Goal: Transaction & Acquisition: Book appointment/travel/reservation

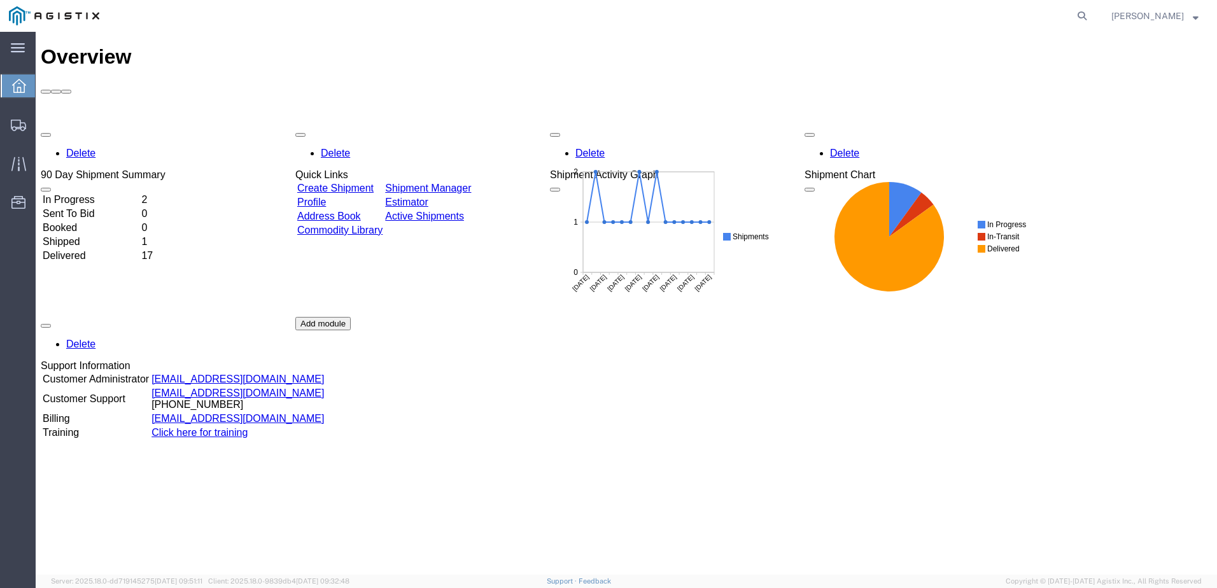
click at [354, 183] on link "Create Shipment" at bounding box center [335, 188] width 76 height 11
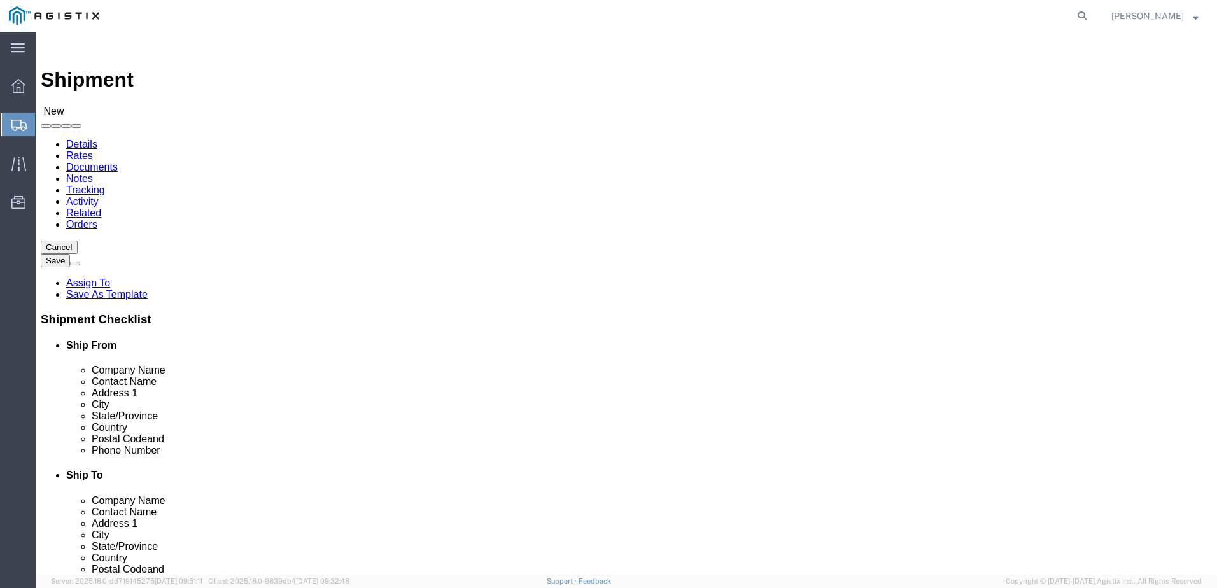
select select
click select "Select Madden Bolt PG&E"
select select "9596"
click select "Select Madden Bolt PG&E"
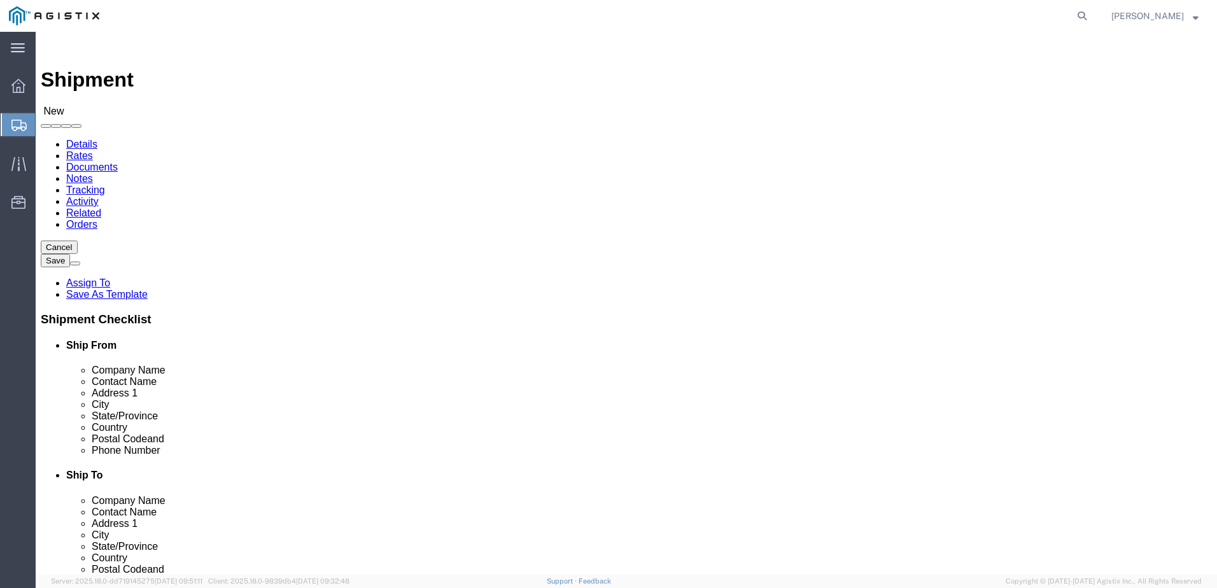
select select "PURCHORD"
select select
click select "Select All Others [GEOGRAPHIC_DATA] [GEOGRAPHIC_DATA] [GEOGRAPHIC_DATA] [GEOGRA…"
select select "23082"
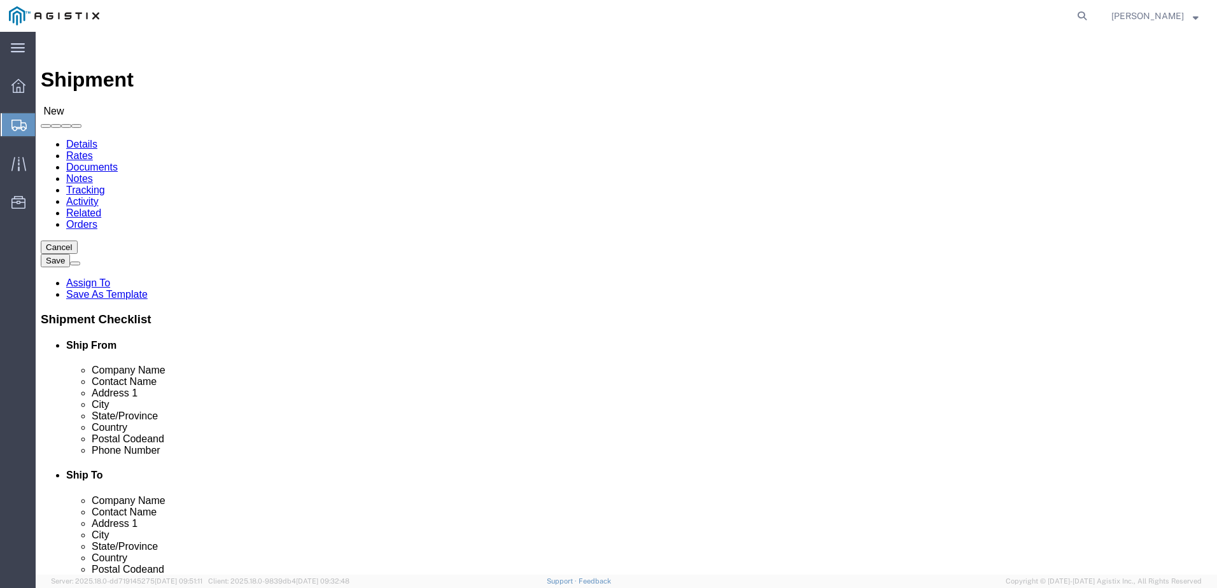
click select "Select All Others [GEOGRAPHIC_DATA] [GEOGRAPHIC_DATA] [GEOGRAPHIC_DATA] [GEOGRA…"
click input "text"
type input "[PERSON_NAME]"
type input "1"
type input "[PERSON_NAME]"
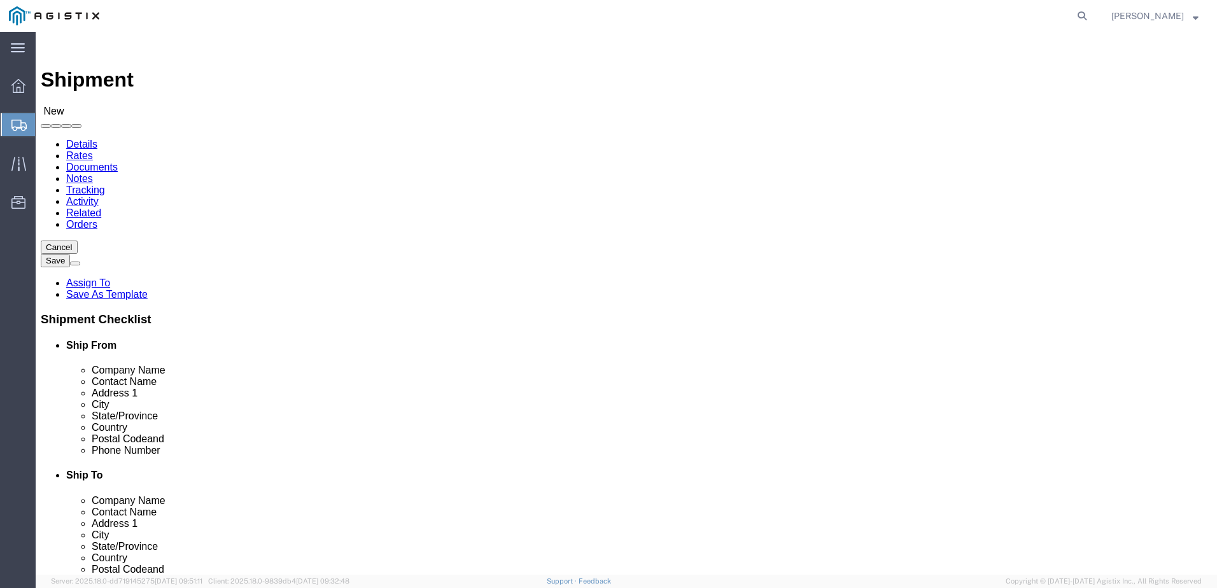
type input "[STREET_ADDRESS]"
type input "HOCKLEY"
click label "State/Province"
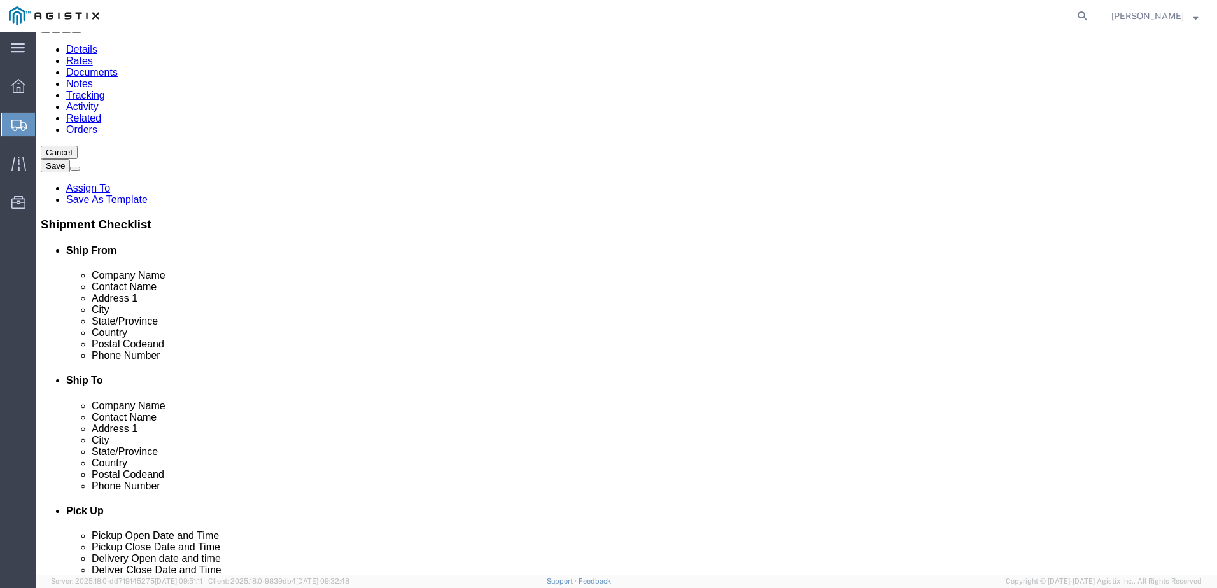
scroll to position [191, 0]
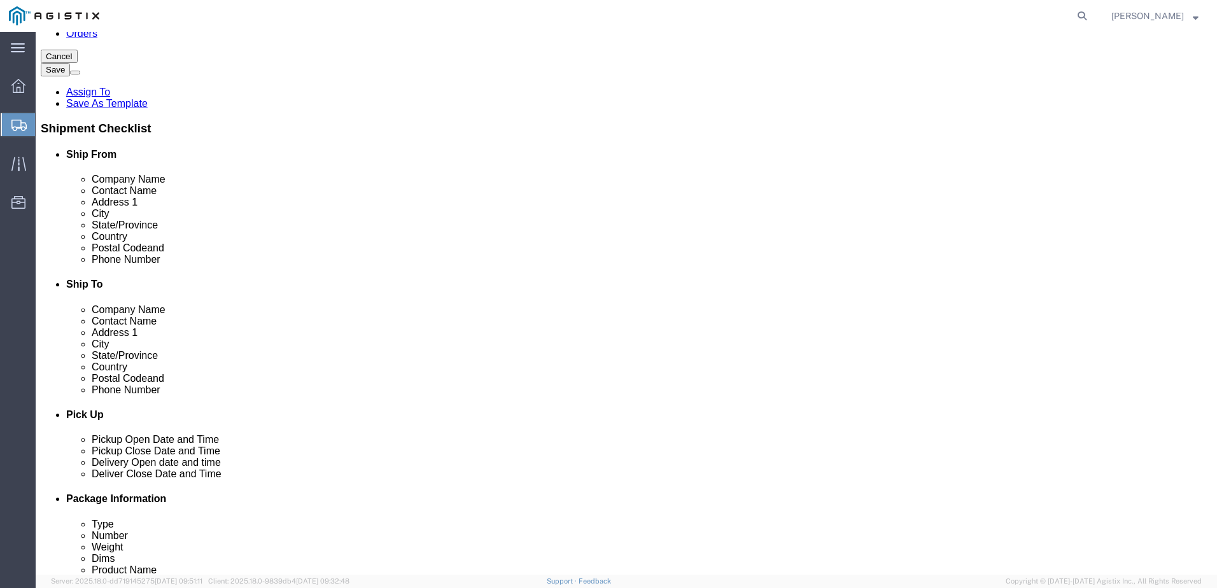
click input "text"
type input "77433"
type input "7139399999"
type input "[EMAIL_ADDRESS][DOMAIN_NAME]"
click input "text"
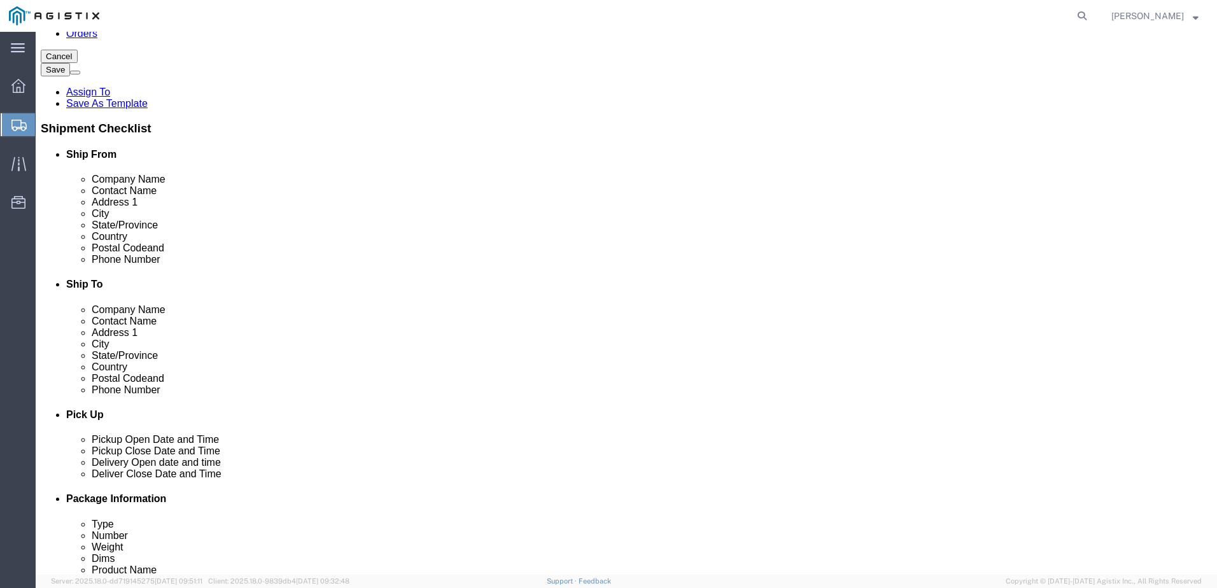
type input "A"
type input "PACIFIC GAS & ELECTRIC"
type input "I"
type input "RECEIVING"
type input "[STREET_ADDRESS]"
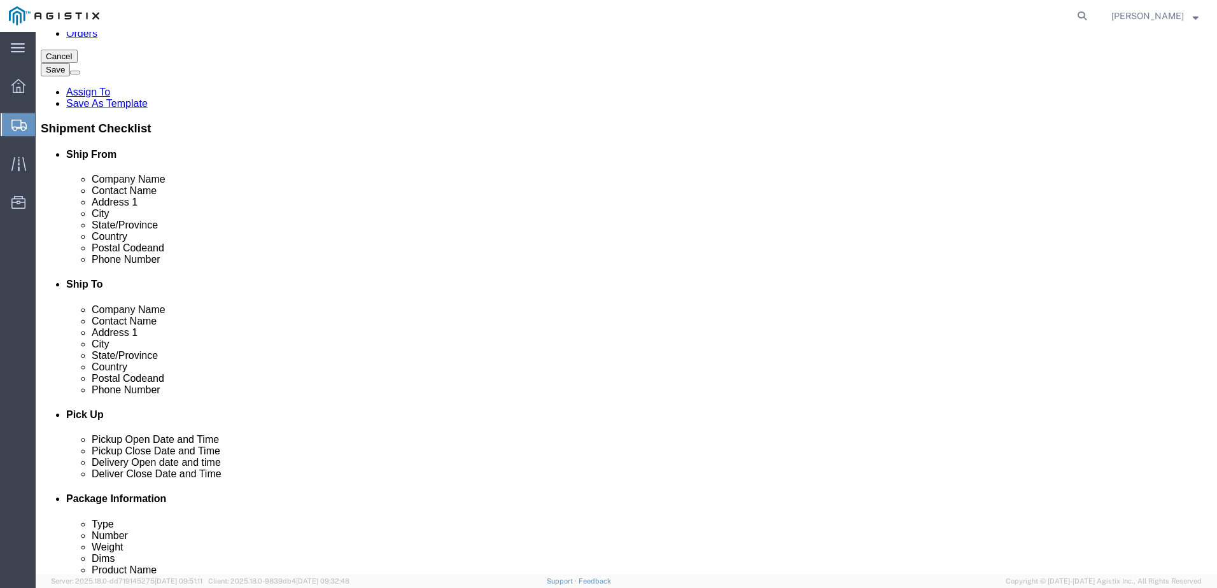
type input "[GEOGRAPHIC_DATA]"
type input "C"
type input "CA"
click input "Postal Code"
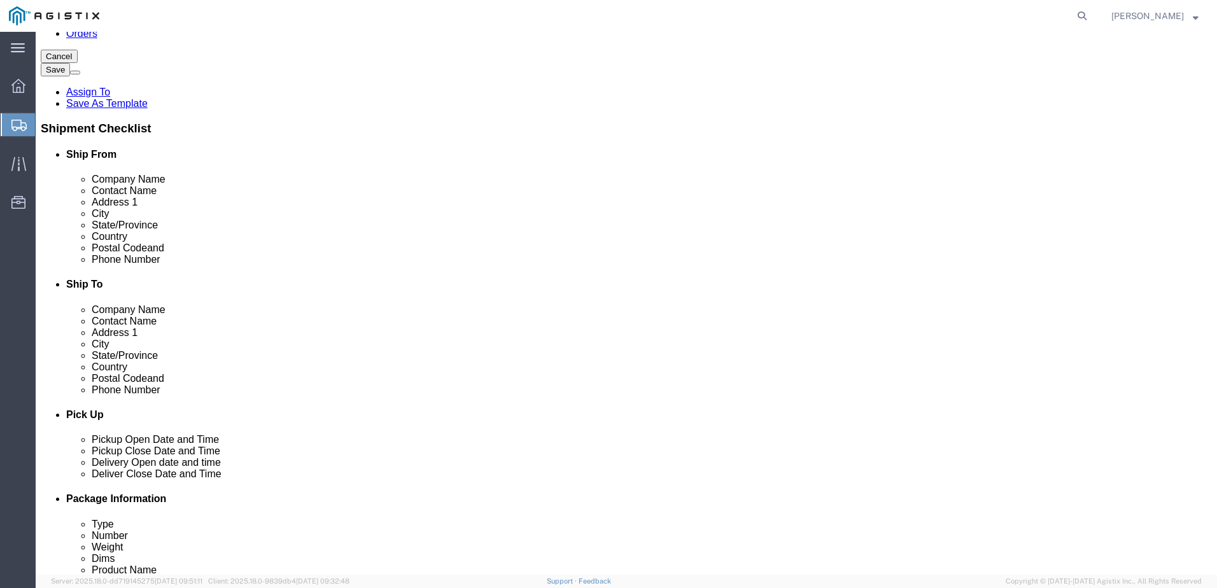
type input "95692"
type input "[PHONE_NUMBER]"
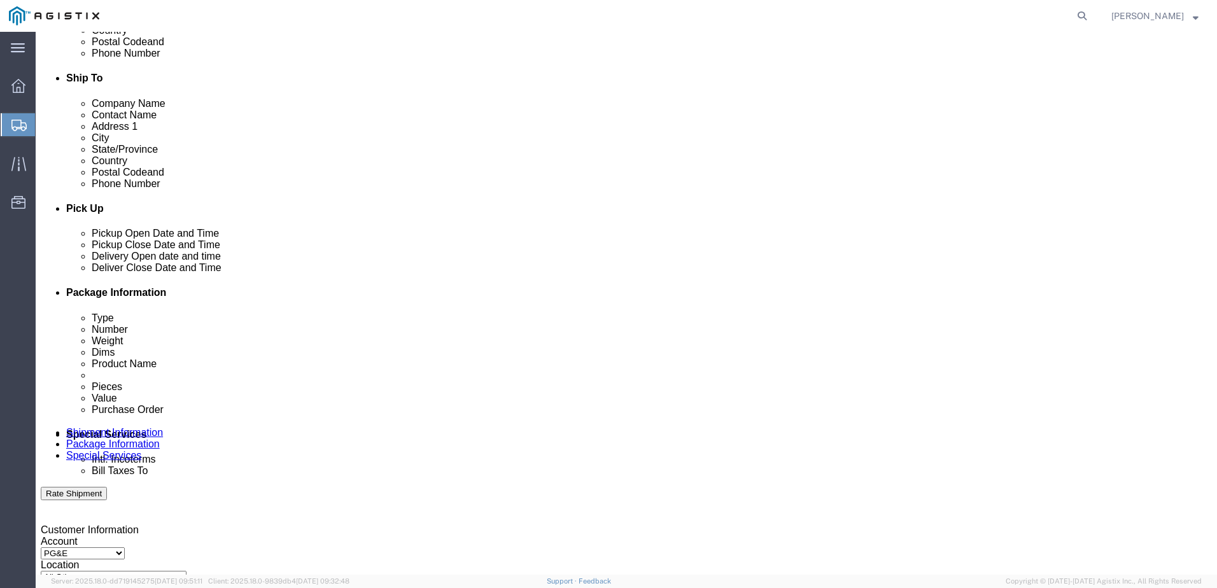
scroll to position [573, 0]
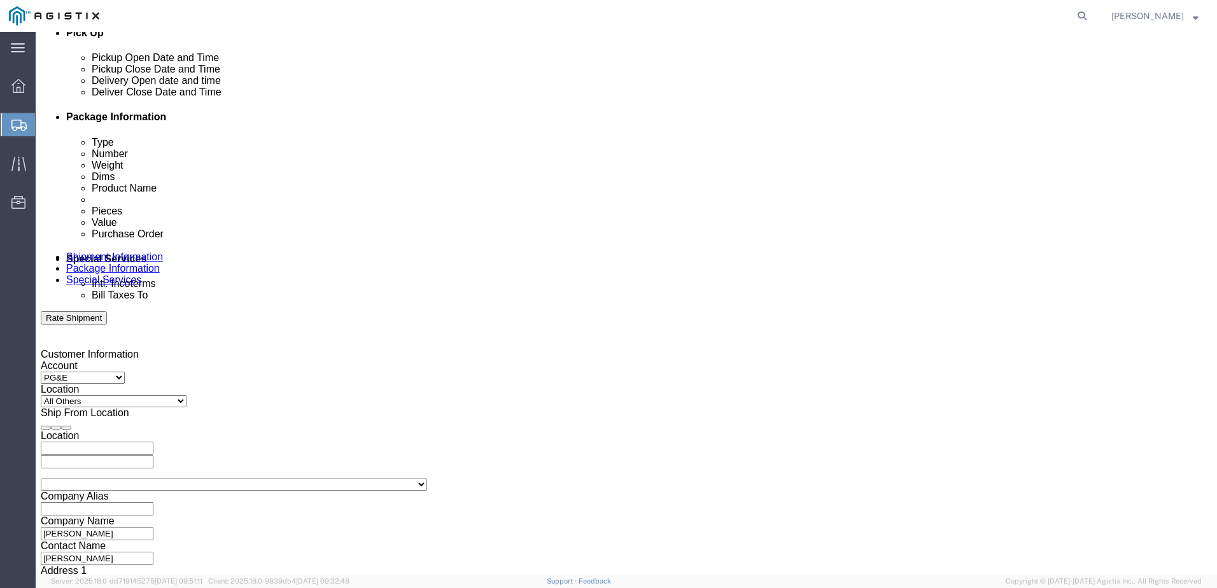
click div "[DATE] 2:00 PM"
click input "2:00 PM"
type input "7:00 AM"
click button "Apply"
click div "[DATE] 8:00 AM"
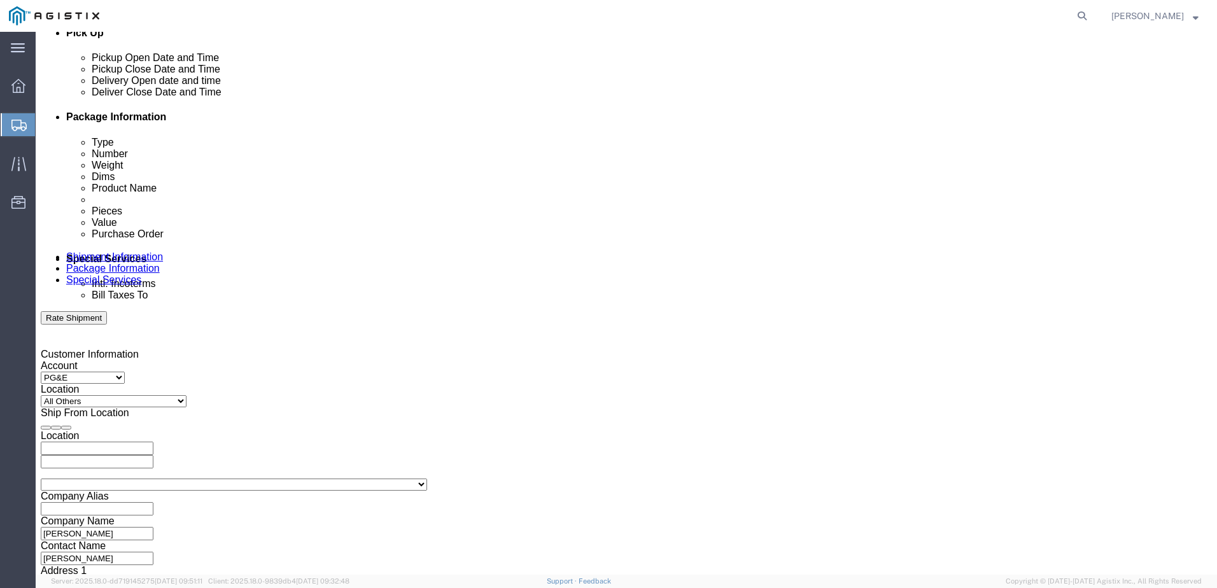
type input "3:00 PM"
click button "Apply"
click div
click input "4:00 PM"
type input "6:00 AM"
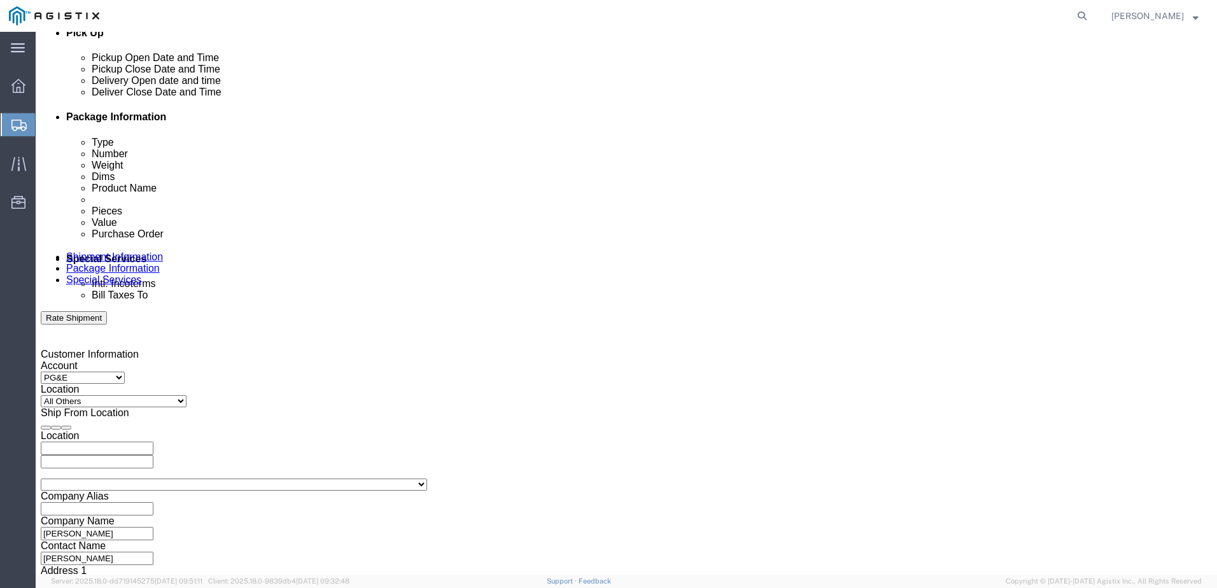
click button "Apply"
click div
click input "7:00 AM"
type input "1:00 PM"
click button "Apply"
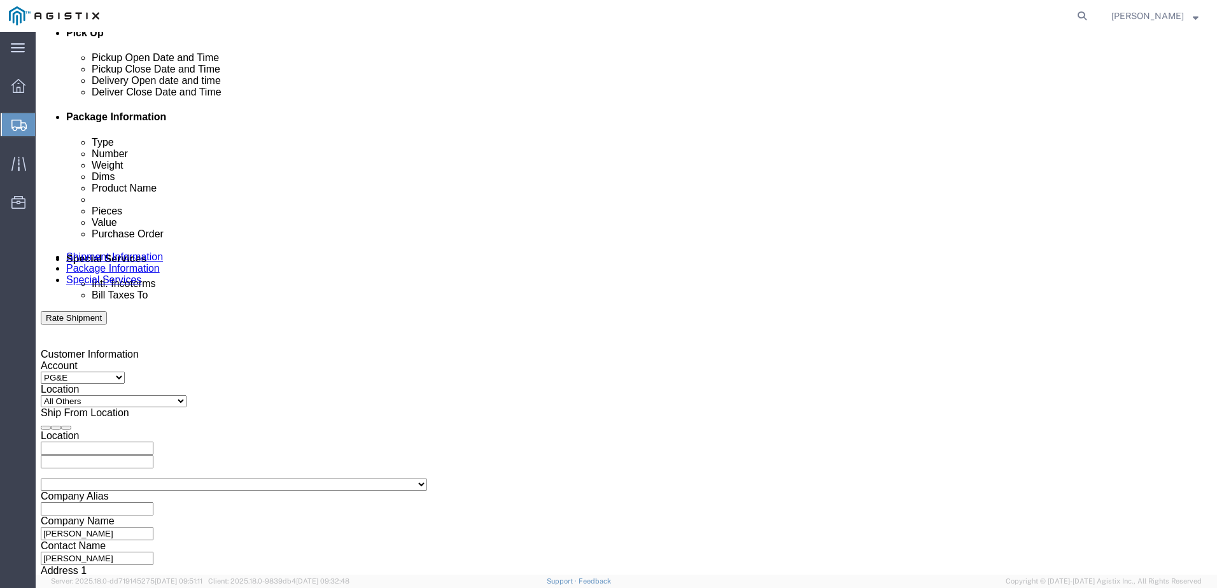
click input "text"
type input "3501400472"
click select "Select Account Type Activity ID Airline Appointment Number ASN Batch Request # …"
select select "BOL"
click select "Select Account Type Activity ID Airline Appointment Number ASN Batch Request # …"
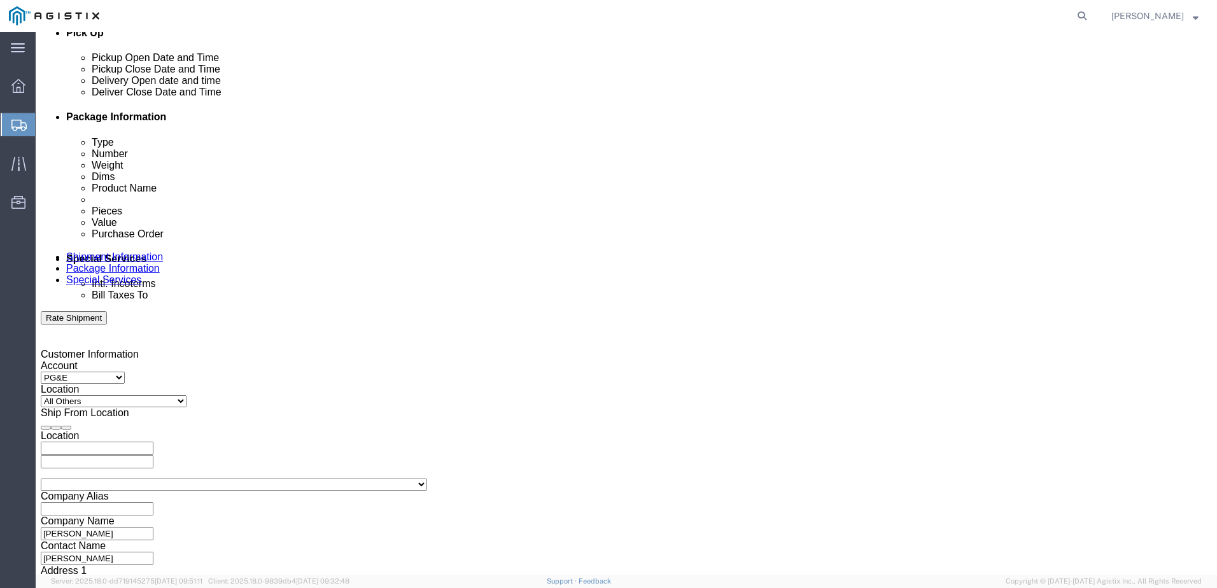
click input "text"
type input "152852"
click div "Select Account Type Activity ID Airline Appointment Number ASN Batch Request # …"
click select "Select Account Type Activity ID Airline Appointment Number ASN Batch Request # …"
select select "PURCHORD"
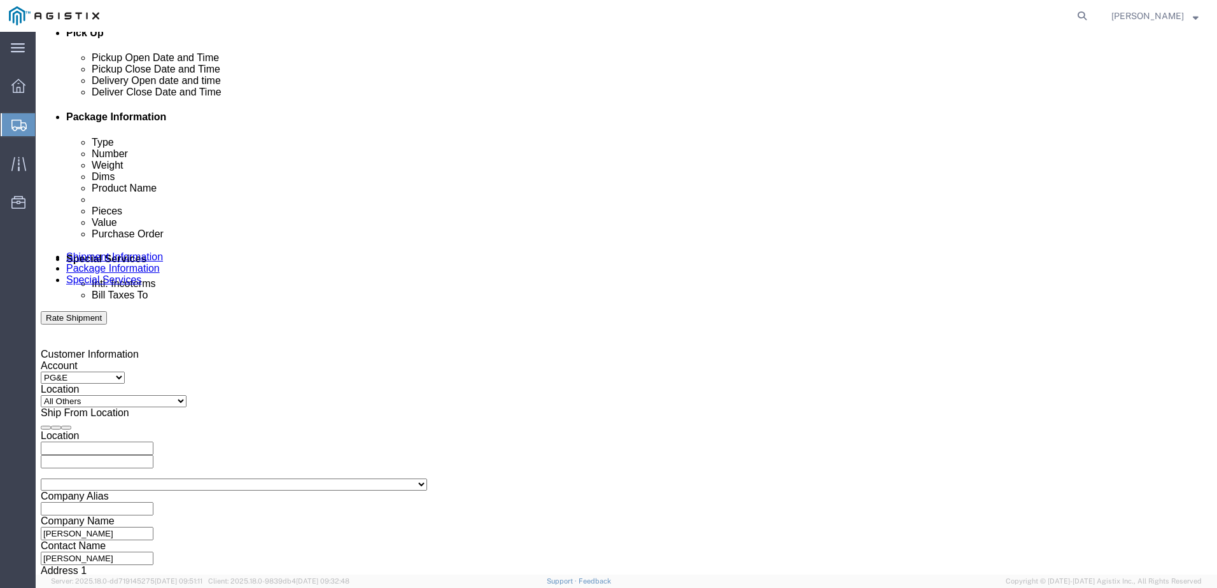
click select "Select Account Type Activity ID Airline Appointment Number ASN Batch Request # …"
click input "text"
type input "659602"
click div "Shipping Mode (Optional)"
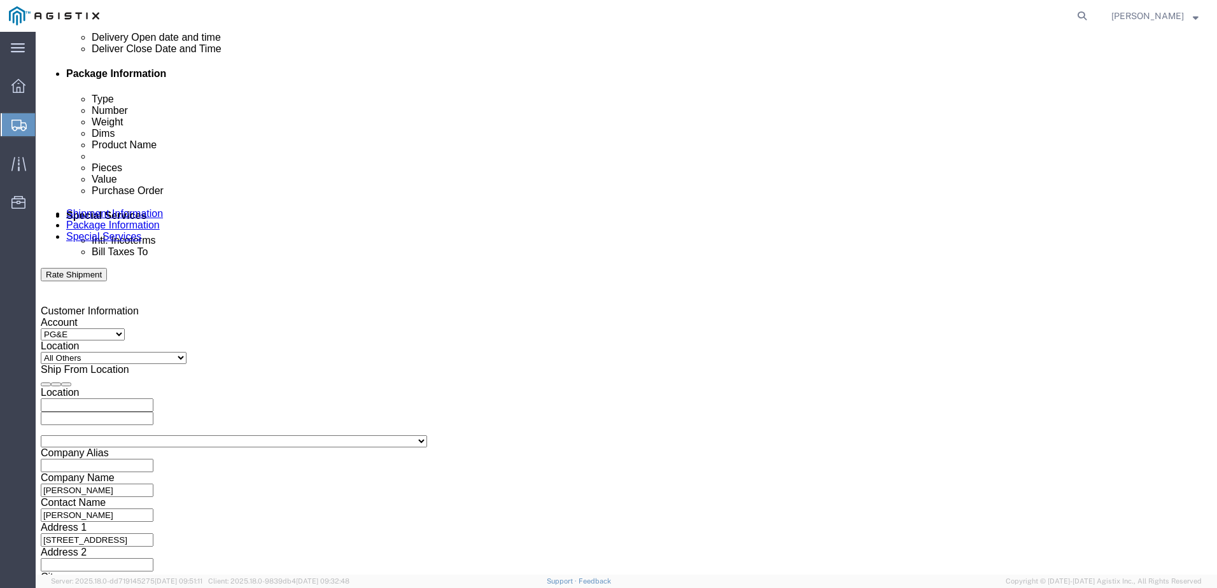
scroll to position [654, 0]
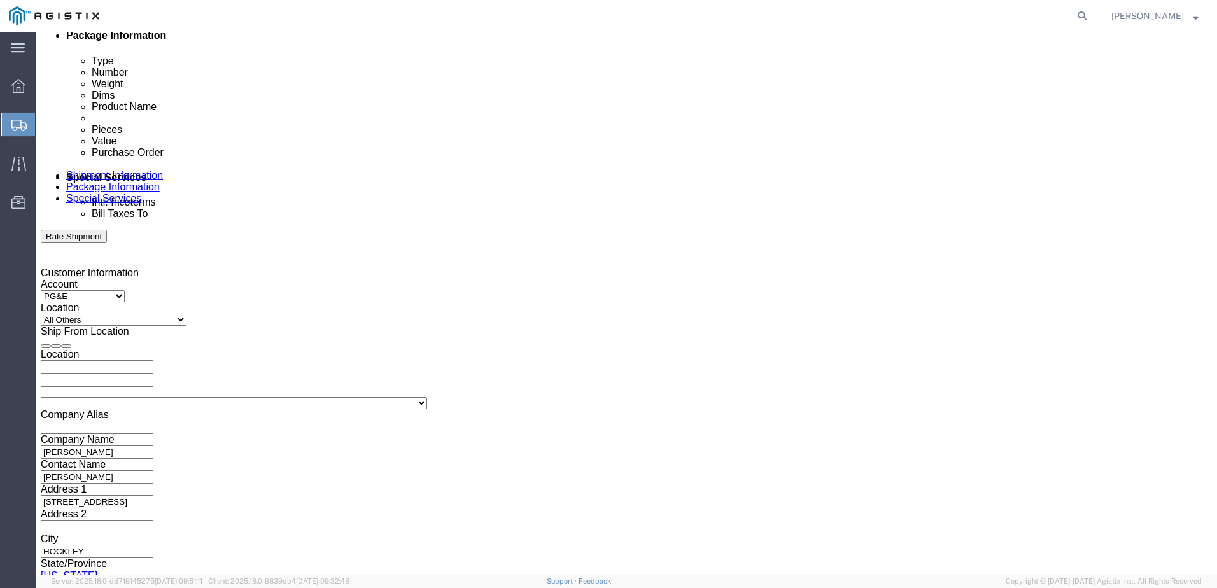
click button "Continue"
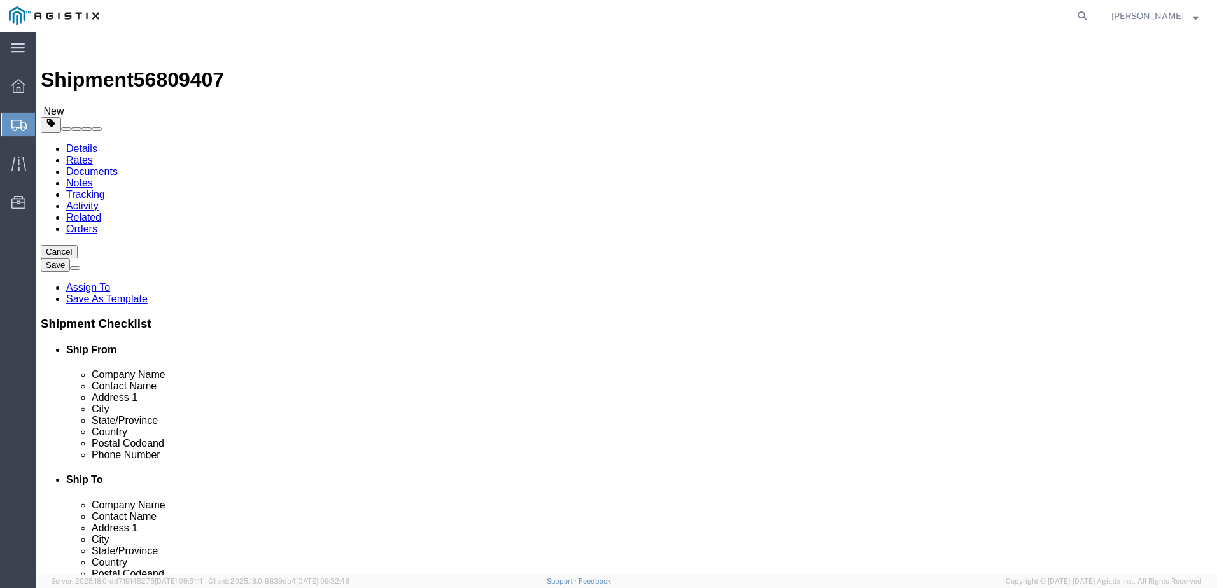
drag, startPoint x: 286, startPoint y: 223, endPoint x: 288, endPoint y: 231, distance: 8.5
click select "Select Bulk Bundle(s) Cardboard Box(es) Carton(s) Crate(s) Drum(s) (Fiberboard)…"
select select "BNDL"
click select "Select Bulk Bundle(s) Cardboard Box(es) Carton(s) Crate(s) Drum(s) (Fiberboard)…"
click input "text"
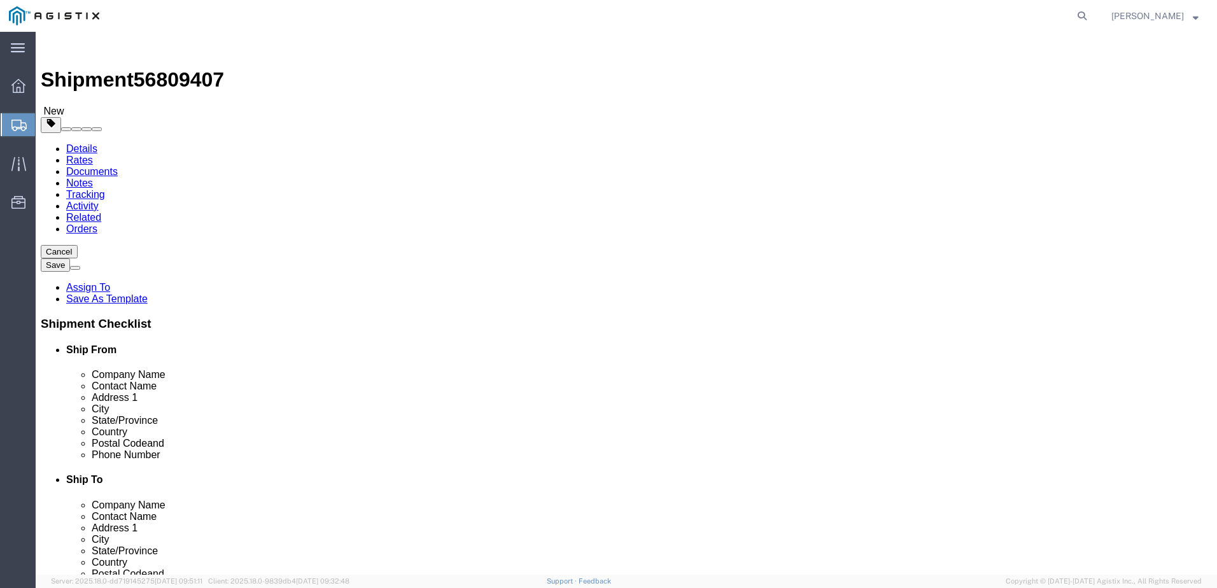
type input "84"
click input "text"
type input "50.27"
click input "text"
type input "50.27"
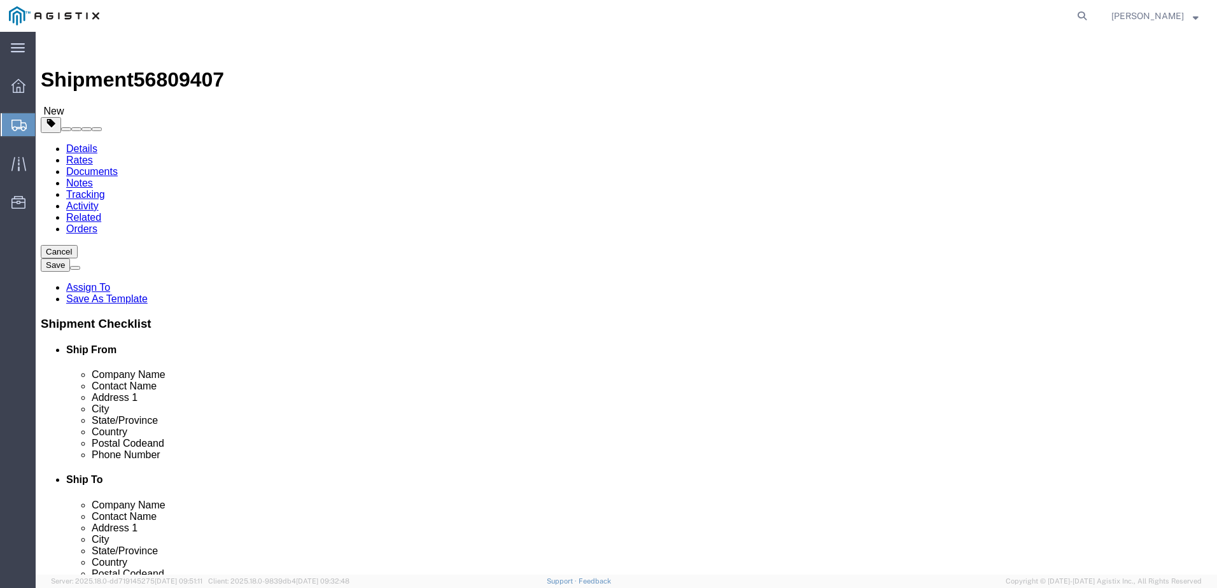
click input "0.00"
type input "1126"
click link "Add Content"
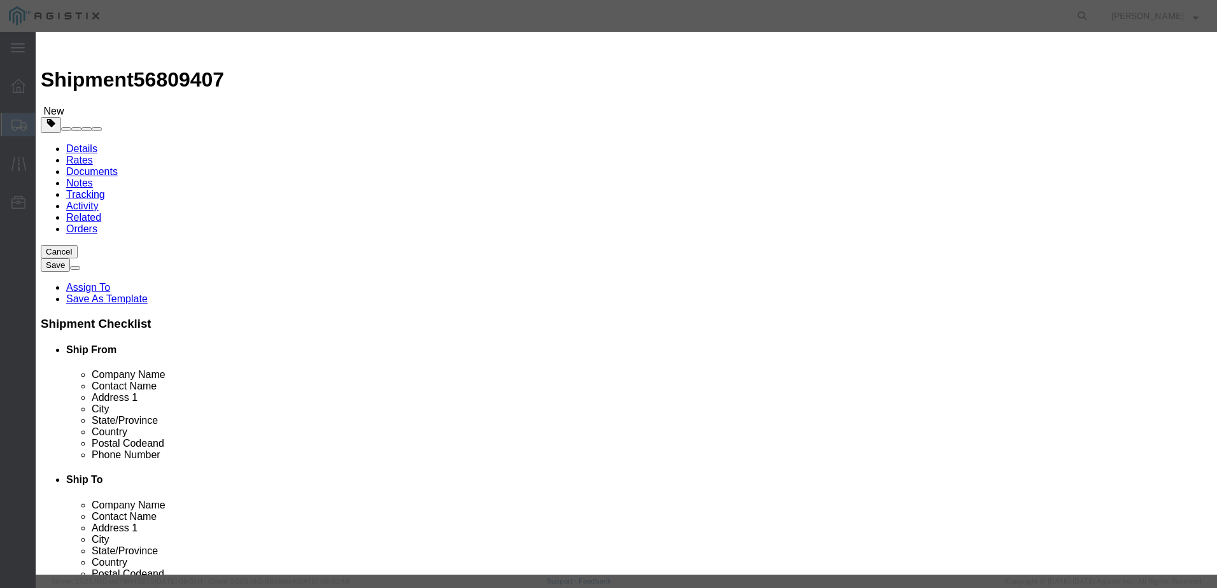
click textarea
paste textarea "REF: DWG: 1072068 MK: VM STR# 1072068 CUSTOMER PO LINE NO: ANCHOR BOLTS FOR M15…"
type textarea "REF: DWG: 1072068 MK: VM STR# 1072068 CUSTOMER PO LINE NO: ANCHOR BOLTS FOR M15…"
click input "text"
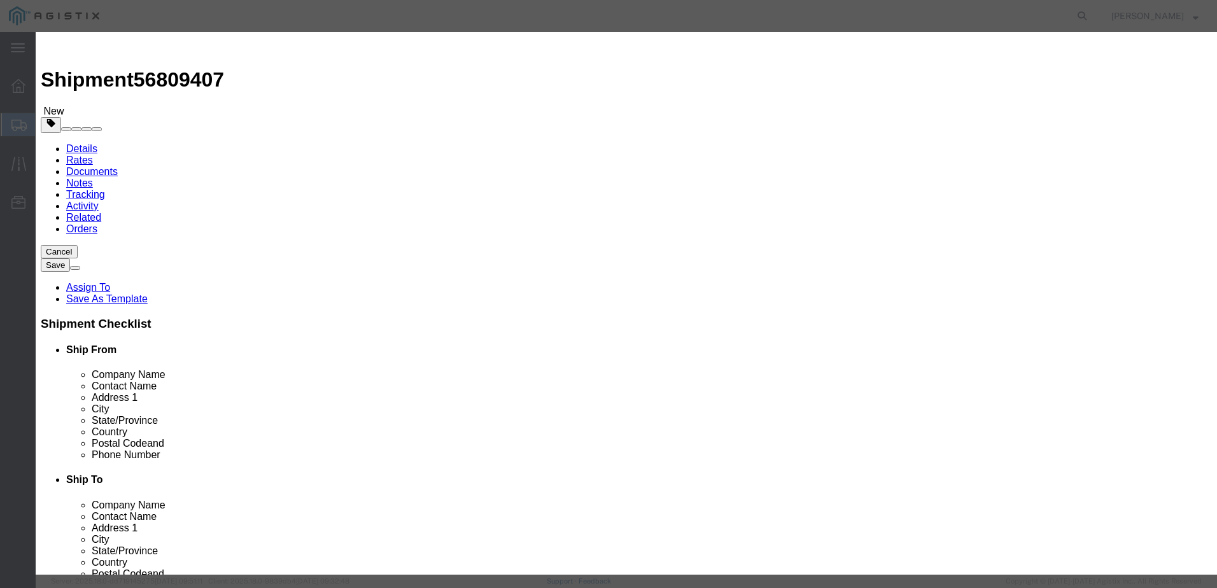
type input "ANCHOR [PERSON_NAME]"
type input "1100"
click input "0"
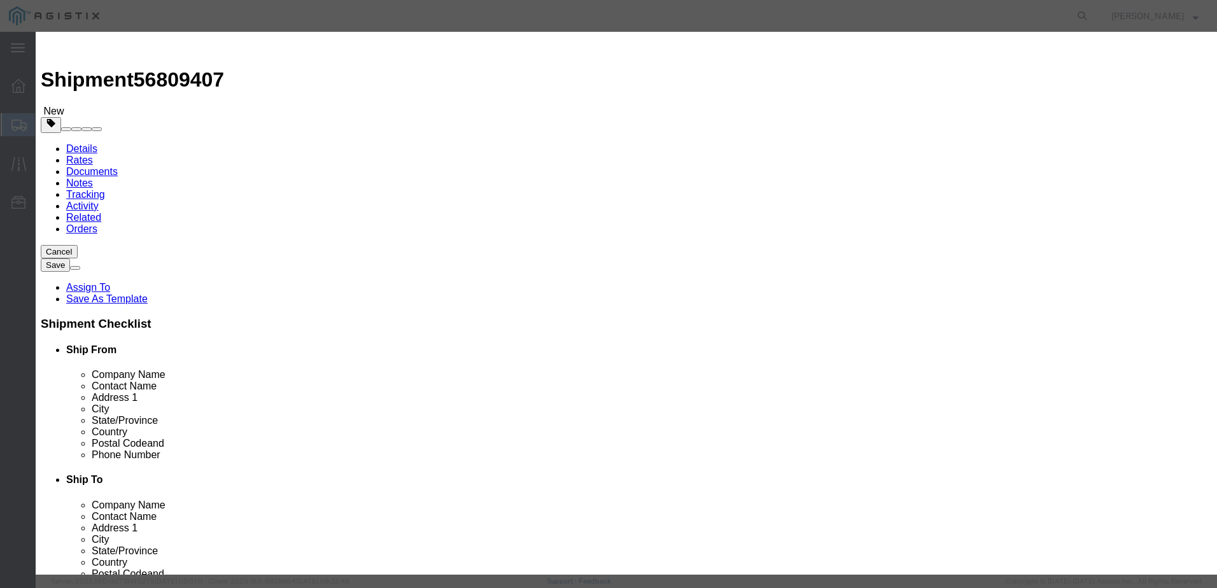
type input "1"
click input "1100"
type input "1729"
select select "USD"
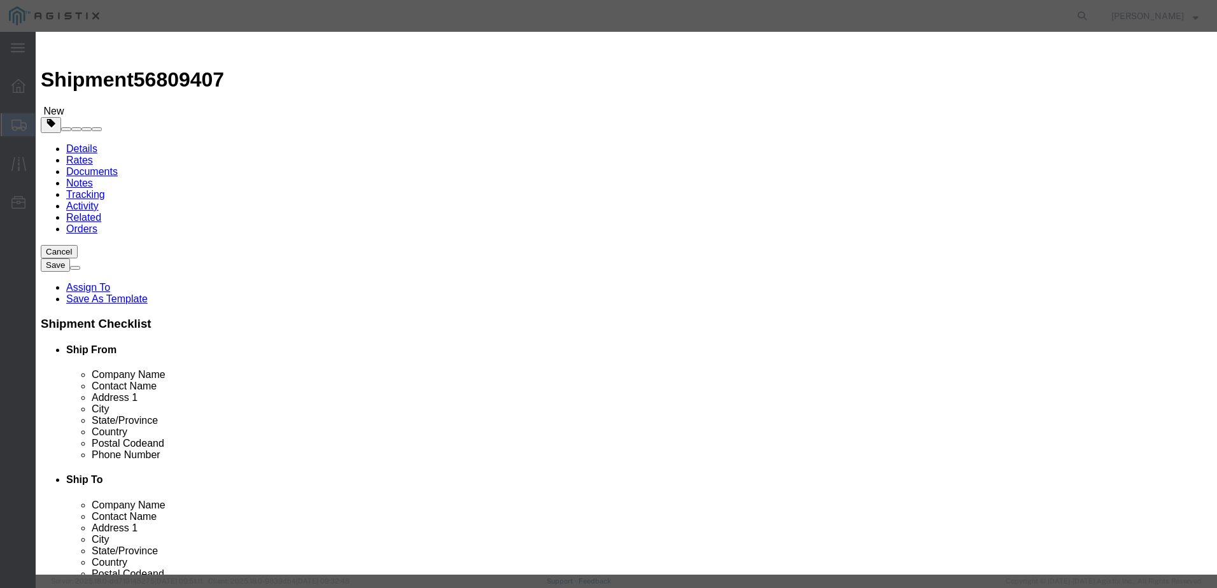
click select "Select 50 55 60 65 70 85 92.5 100 125 175 250 300 400"
select select "50"
click select "Select 50 55 60 65 70 85 92.5 100 125 175 250 300 400"
click button "Save & Close"
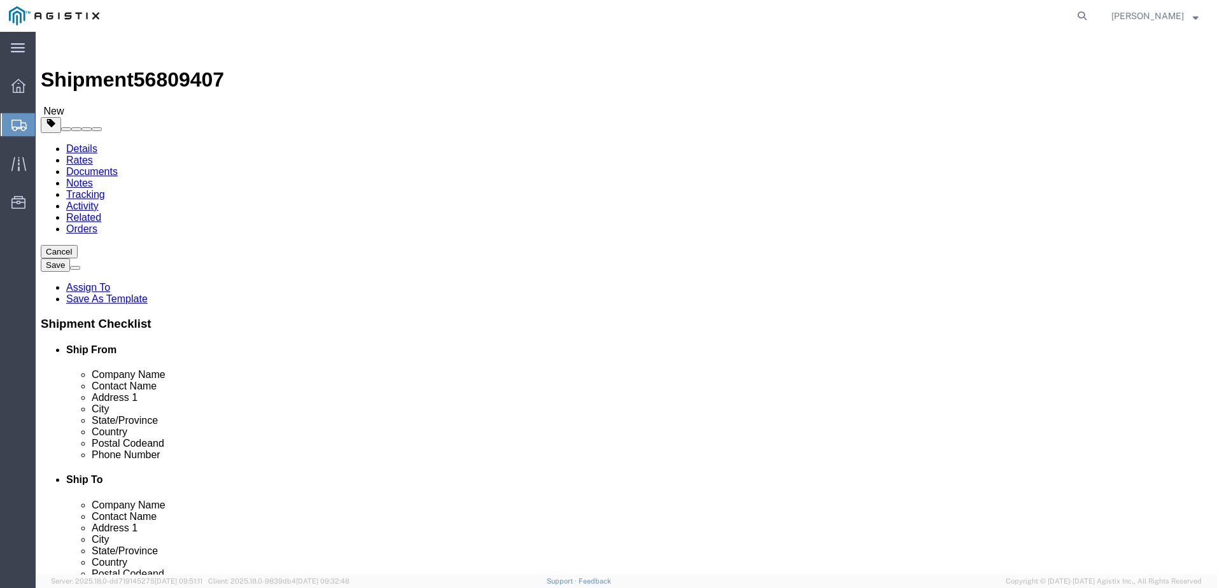
click div "Previous Continue"
click button "Rate Shipment"
